Goal: Transaction & Acquisition: Download file/media

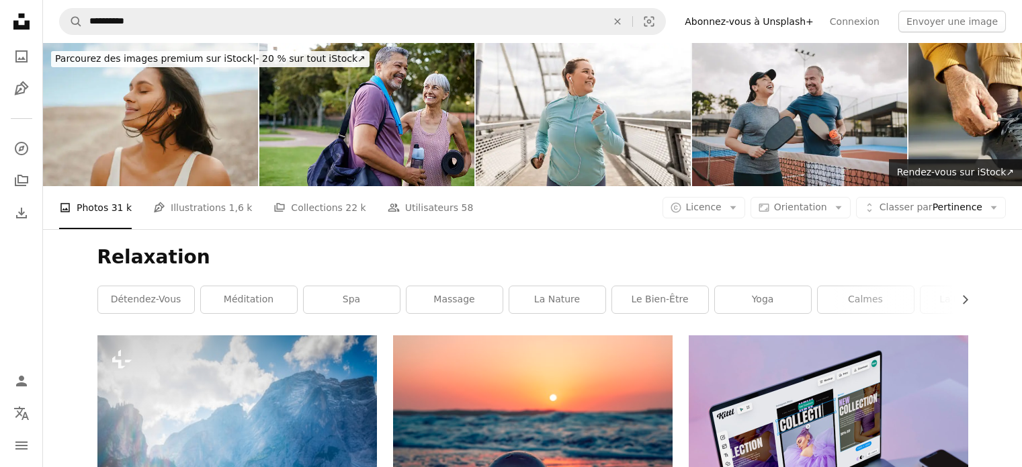
scroll to position [1334, 0]
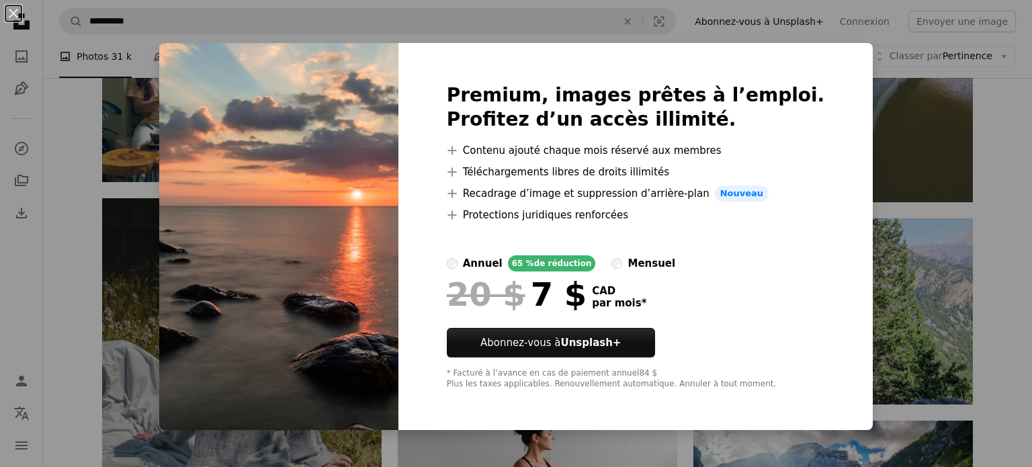
click at [154, 336] on div "An X shape Premium, images prêtes à l’emploi. Profitez d’un accès illimité. A p…" at bounding box center [516, 233] width 1032 height 467
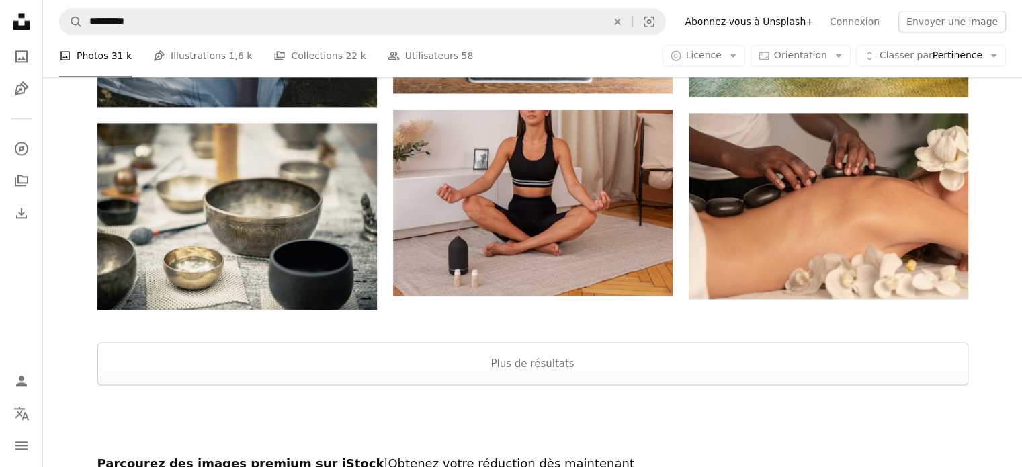
scroll to position [1855, 0]
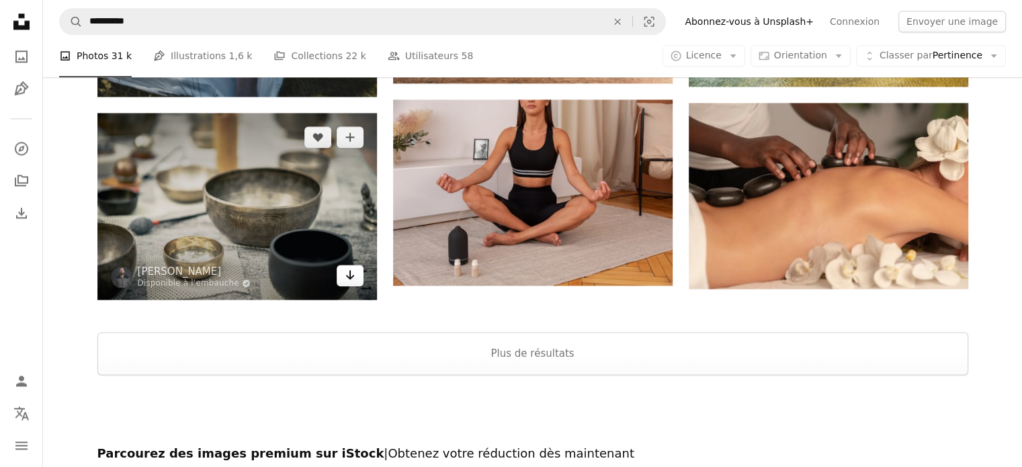
click at [357, 277] on link "Arrow pointing down" at bounding box center [349, 275] width 27 height 21
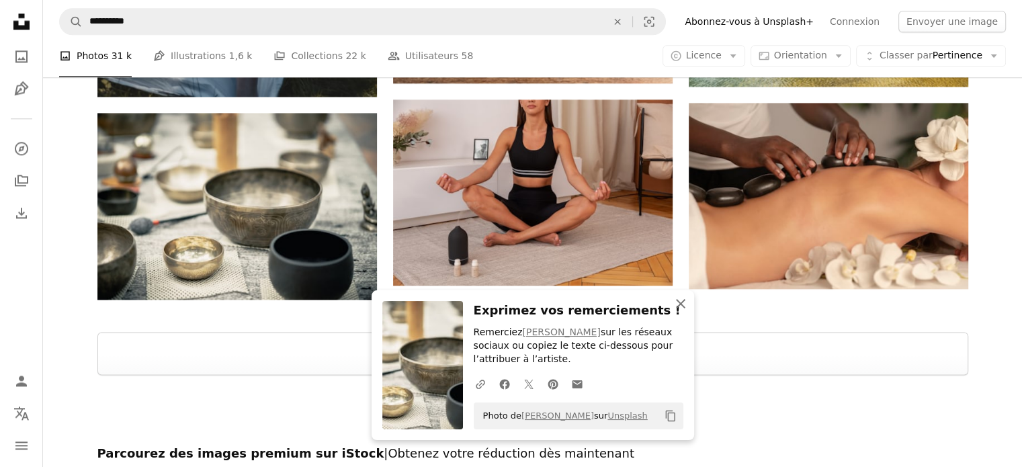
click at [685, 308] on icon "An X shape" at bounding box center [680, 304] width 16 height 16
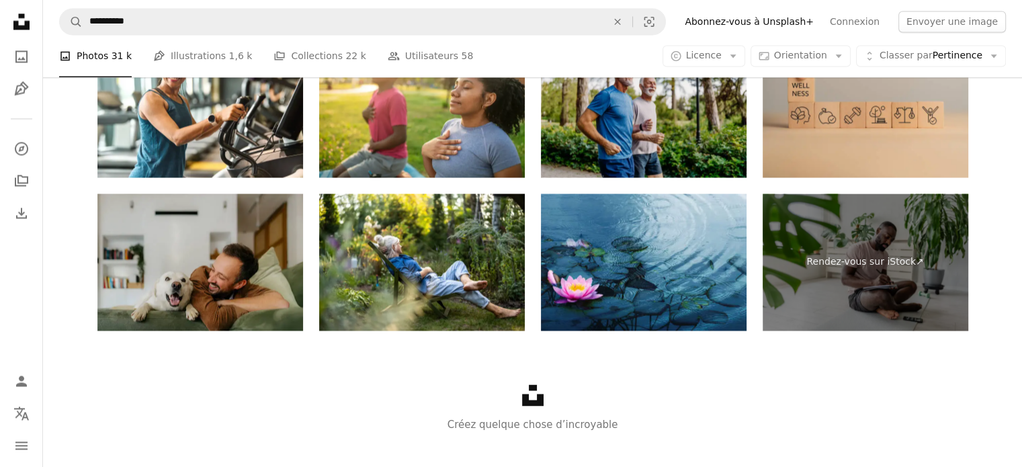
scroll to position [2247, 0]
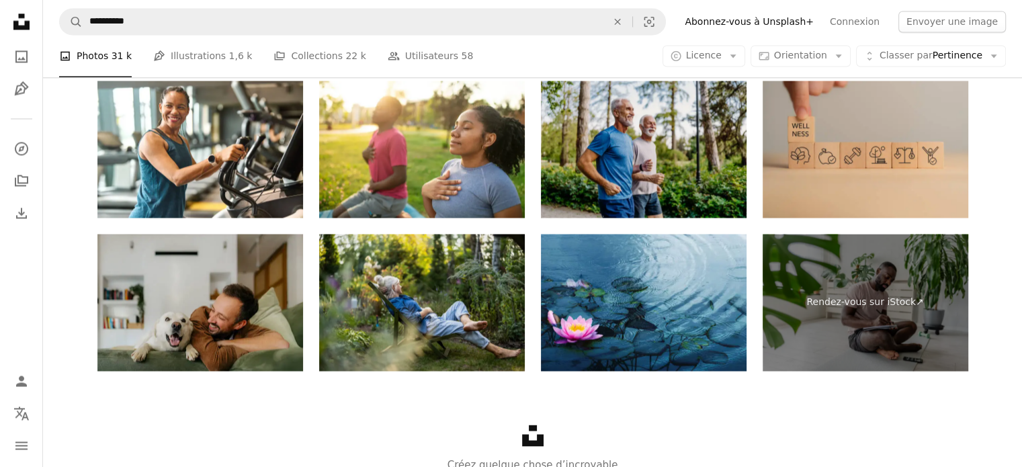
click at [453, 312] on img at bounding box center [422, 302] width 206 height 137
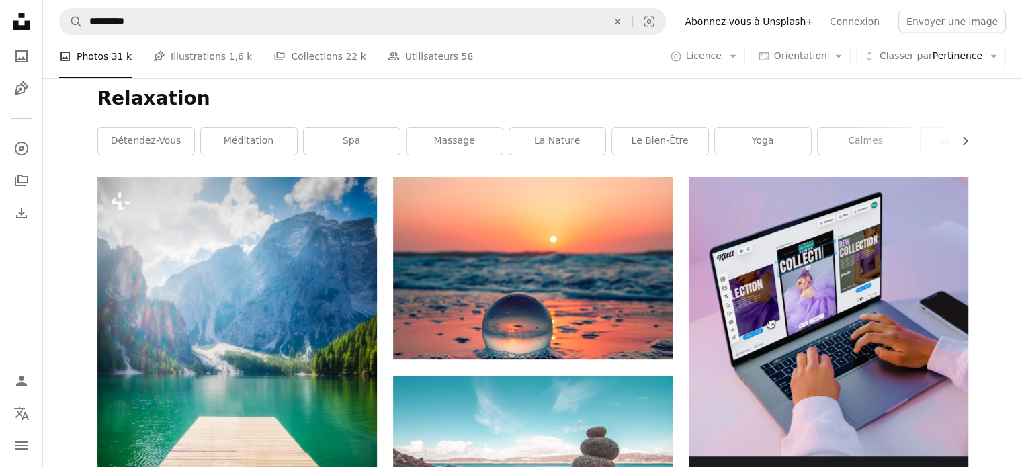
scroll to position [175, 0]
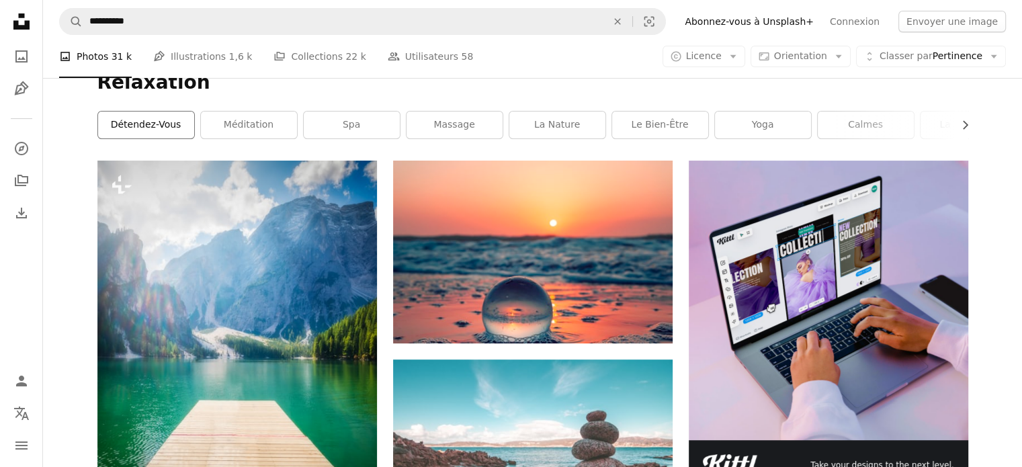
click at [147, 126] on link "Détendez-vous" at bounding box center [146, 124] width 96 height 27
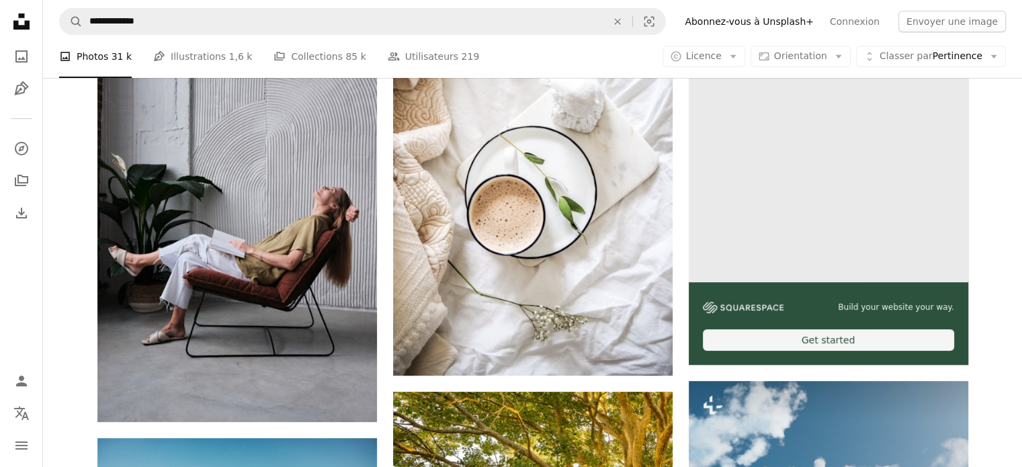
scroll to position [329, 0]
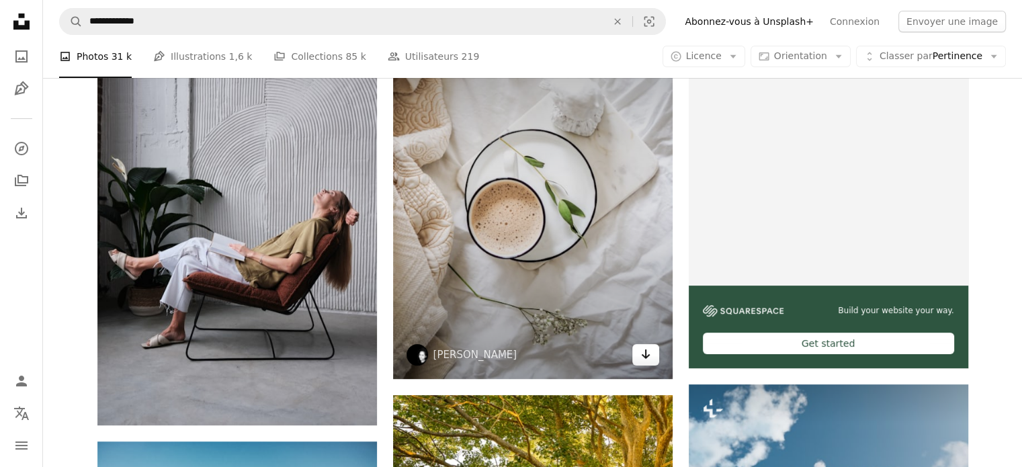
click at [645, 359] on icon "Arrow pointing down" at bounding box center [645, 354] width 11 height 16
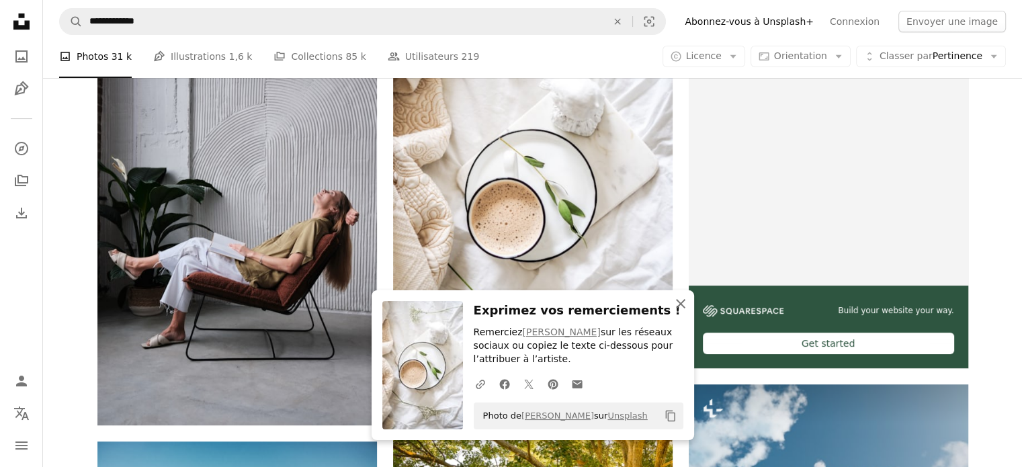
click at [680, 312] on icon "An X shape" at bounding box center [680, 304] width 16 height 16
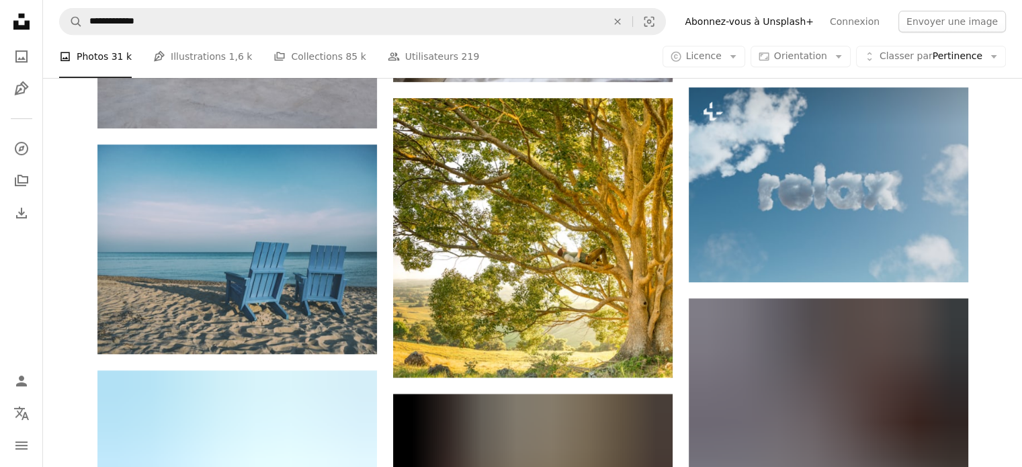
scroll to position [654, 0]
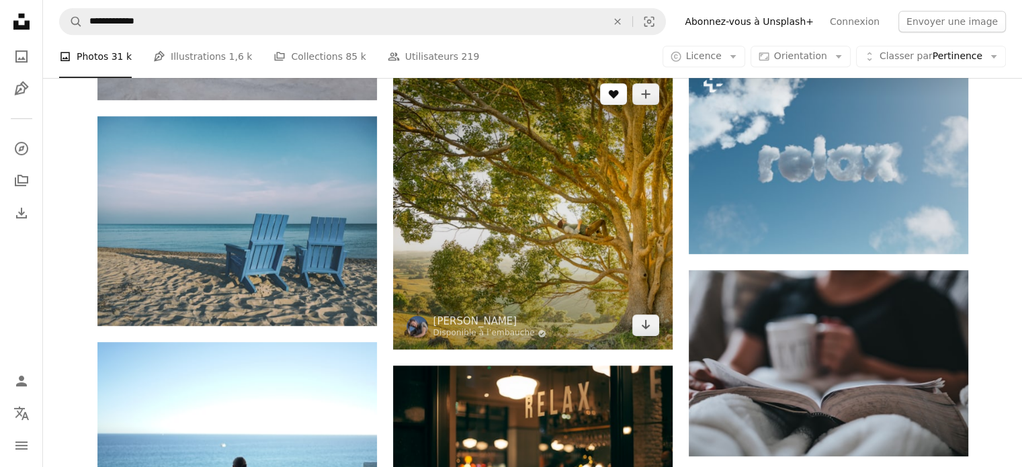
click at [619, 96] on button "A heart" at bounding box center [613, 93] width 27 height 21
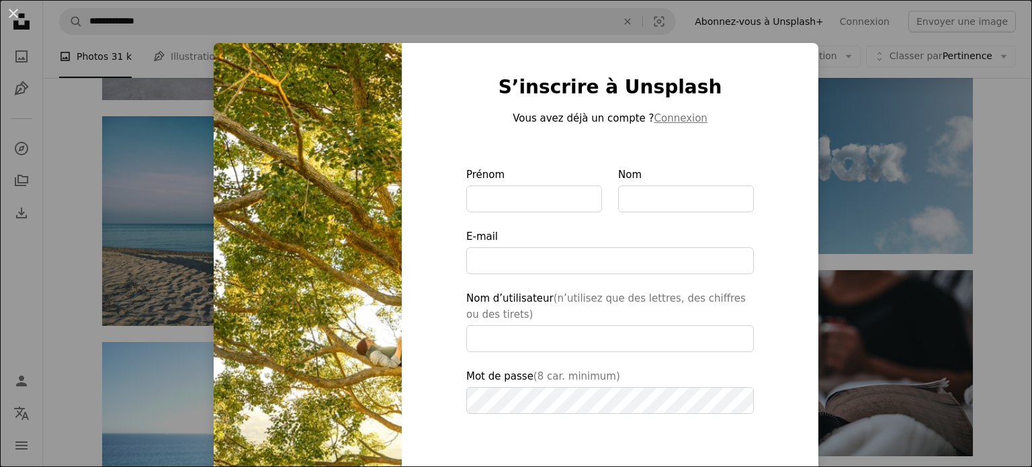
click at [860, 111] on div "An X shape S’inscrire à Unsplash Vous avez déjà un compte ? Connexion Prénom No…" at bounding box center [516, 233] width 1032 height 467
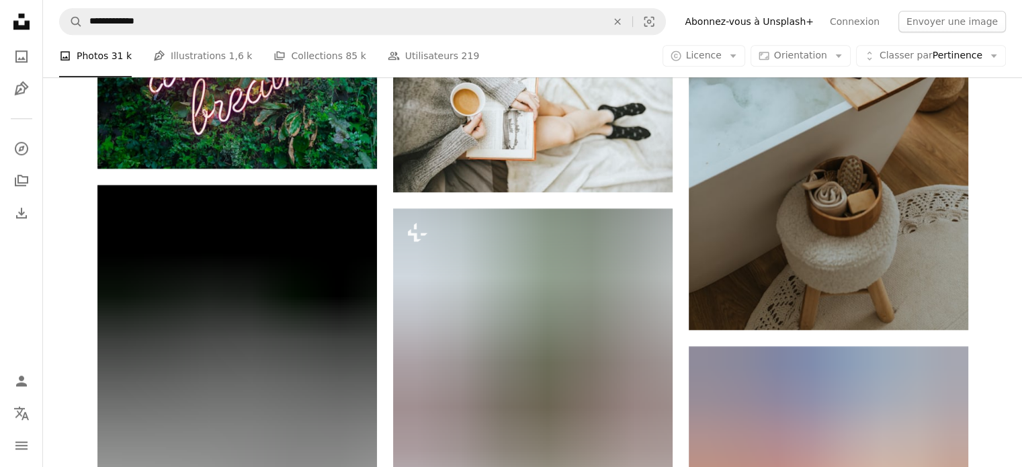
scroll to position [1326, 0]
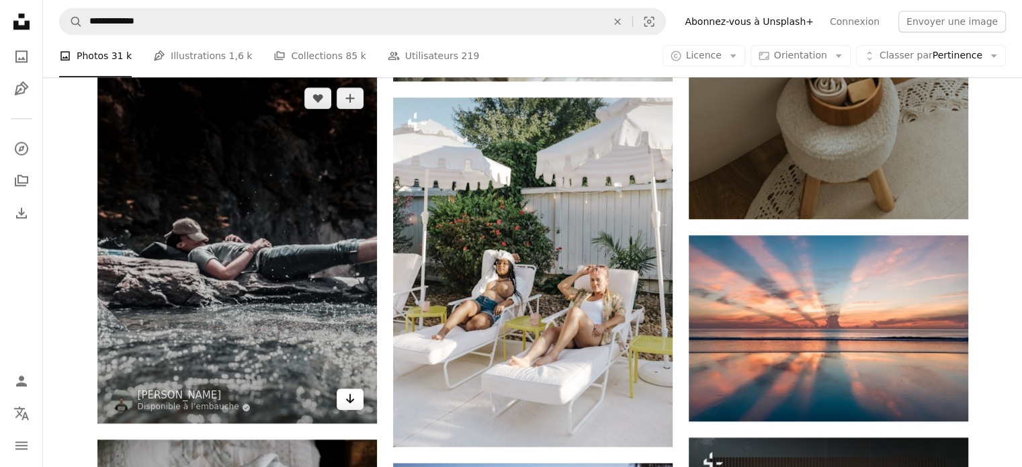
click at [353, 397] on icon "Arrow pointing down" at bounding box center [350, 398] width 11 height 16
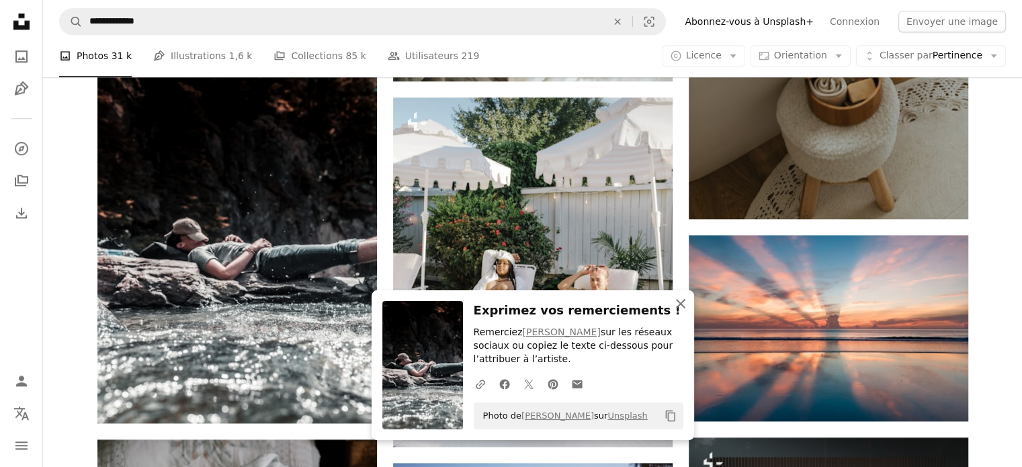
click at [682, 303] on icon "An X shape" at bounding box center [680, 304] width 16 height 16
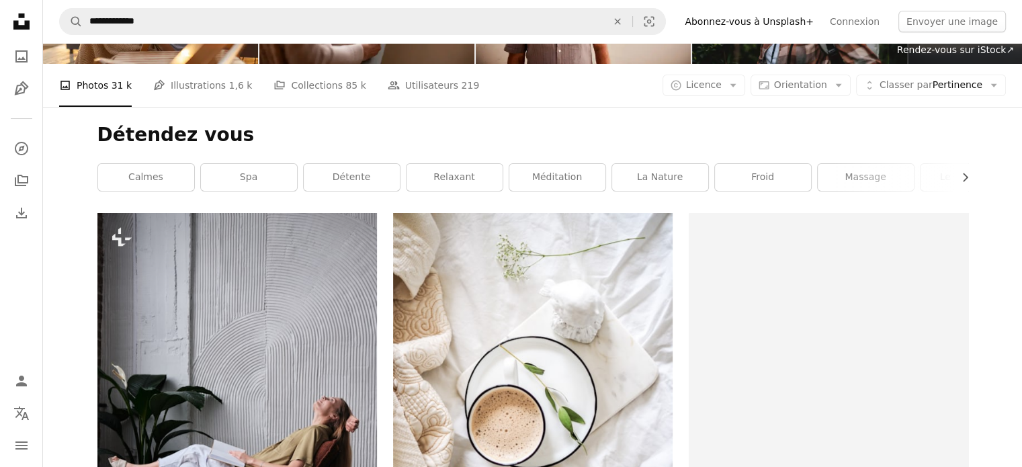
scroll to position [0, 0]
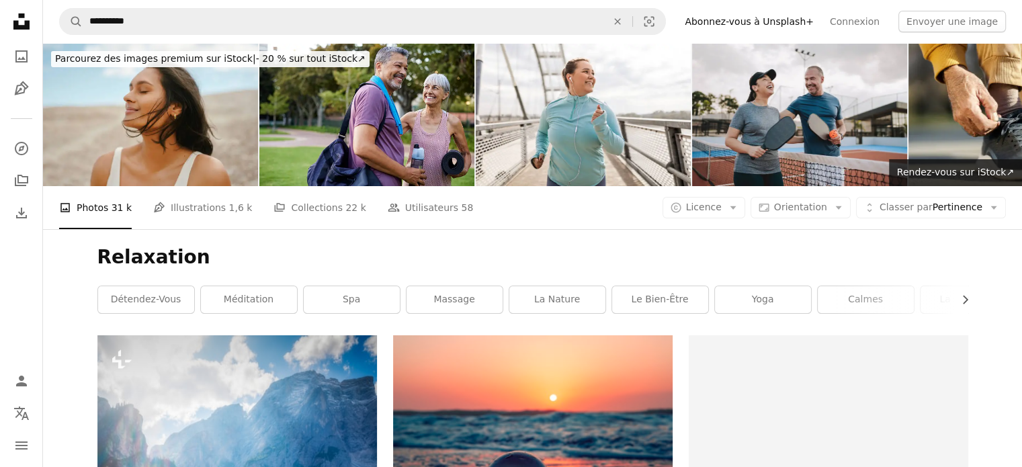
scroll to position [175, 0]
